Goal: Task Accomplishment & Management: Use online tool/utility

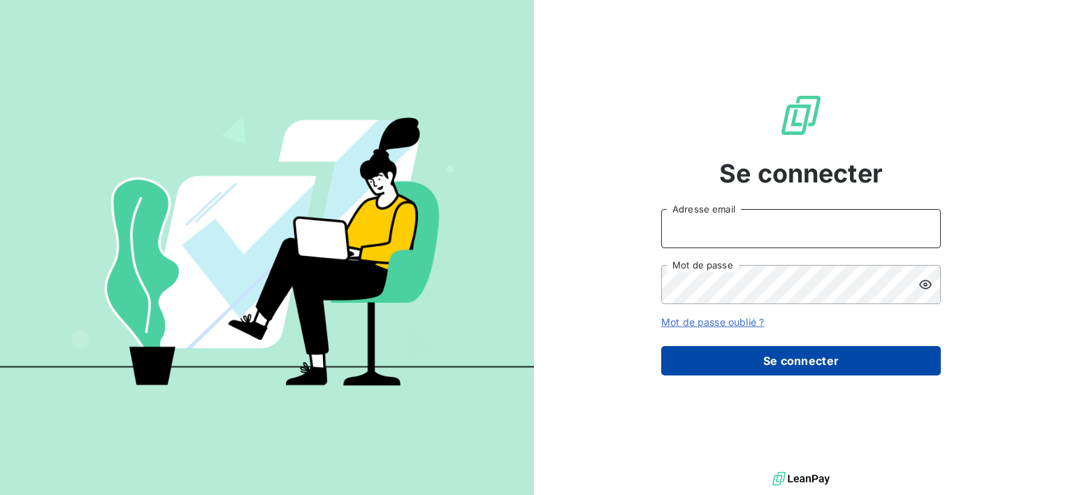
type input "[EMAIL_ADDRESS][DOMAIN_NAME]"
click at [736, 356] on button "Se connecter" at bounding box center [800, 360] width 279 height 29
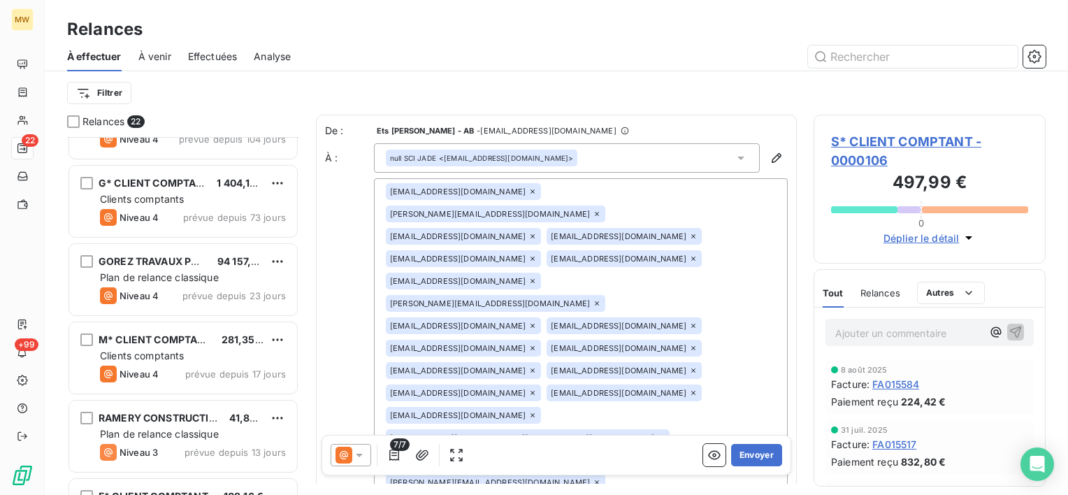
scroll to position [210, 0]
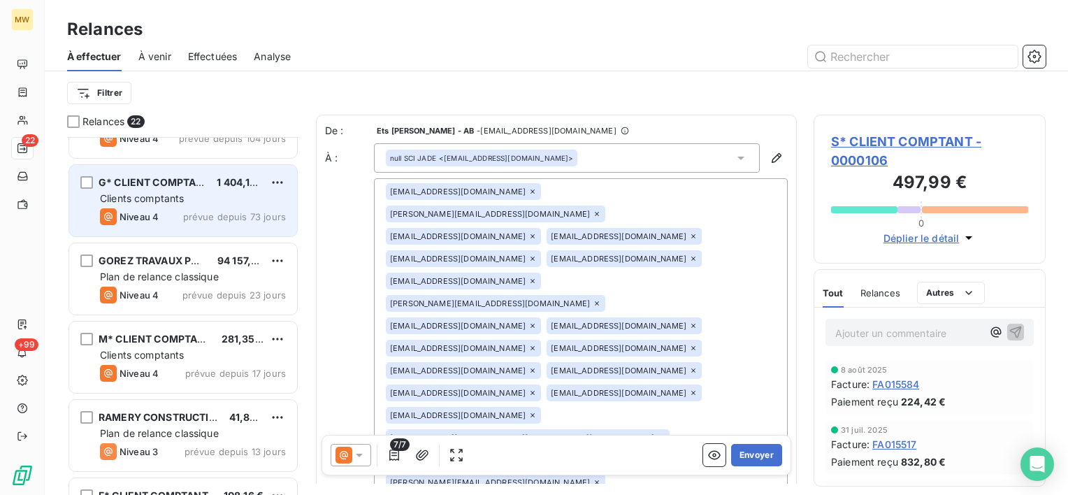
click at [139, 212] on span "Niveau 4" at bounding box center [138, 216] width 39 height 11
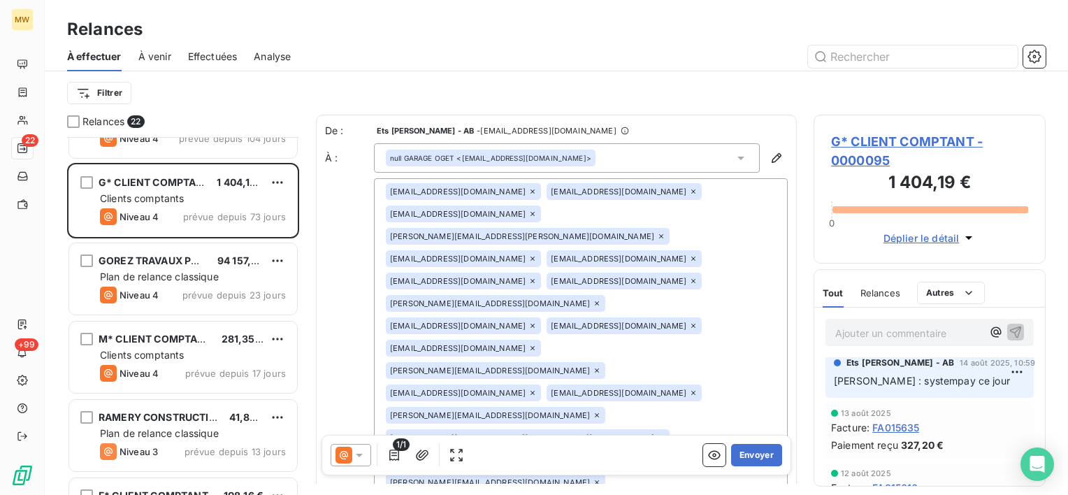
scroll to position [210, 0]
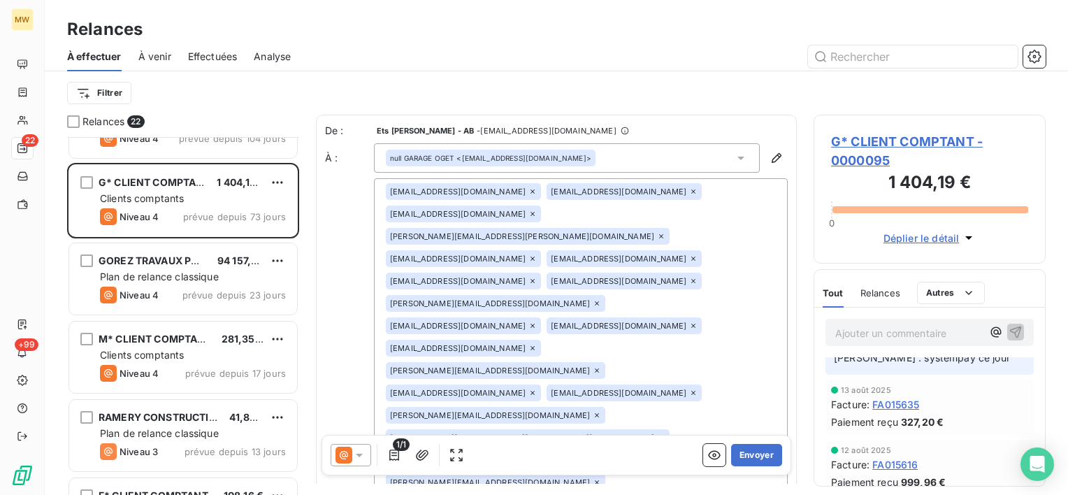
click at [945, 293] on html "MW 22 +99 Relances À effectuer À venir Effectuées Analyse Filtrer Relances 22 A…" at bounding box center [534, 247] width 1068 height 495
click at [947, 321] on div "Commentaires" at bounding box center [964, 323] width 84 height 22
